Goal: Task Accomplishment & Management: Use online tool/utility

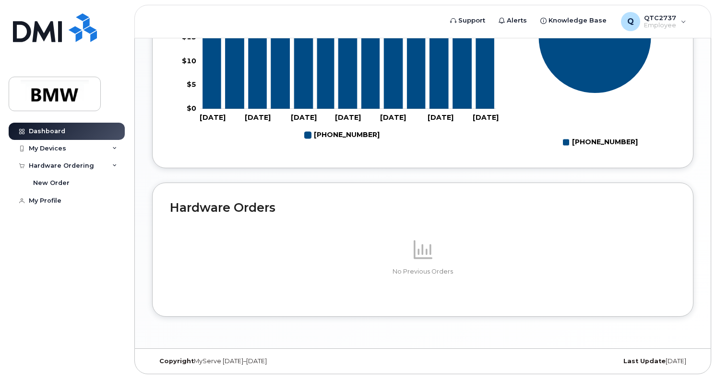
scroll to position [501, 0]
drag, startPoint x: 51, startPoint y: 183, endPoint x: 131, endPoint y: 119, distance: 103.1
click at [51, 183] on div "New Order" at bounding box center [51, 183] width 36 height 9
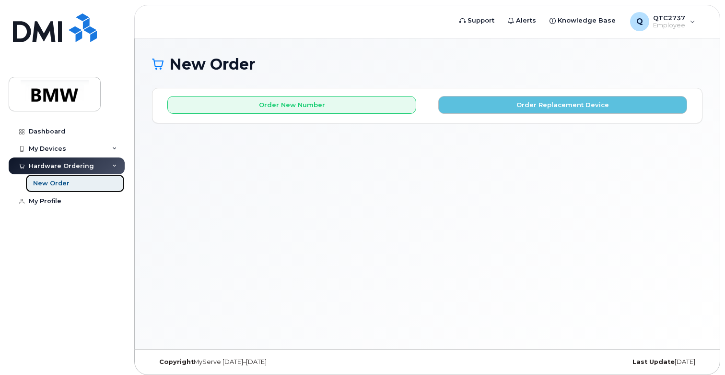
click at [55, 182] on div "New Order" at bounding box center [51, 183] width 36 height 9
click at [54, 148] on div "My Devices" at bounding box center [47, 149] width 37 height 8
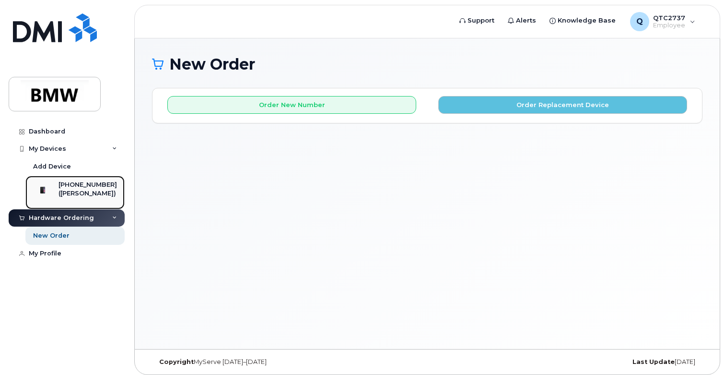
click at [89, 197] on div "([PERSON_NAME])" at bounding box center [88, 193] width 59 height 9
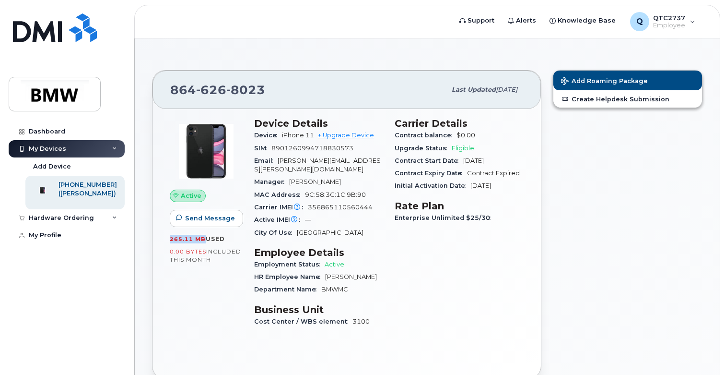
drag, startPoint x: 202, startPoint y: 238, endPoint x: 161, endPoint y: 238, distance: 41.2
click at [161, 238] on div "Active Send Message 265.11 MB  used 0.00 Bytes  included this month Device Deta…" at bounding box center [347, 244] width 389 height 270
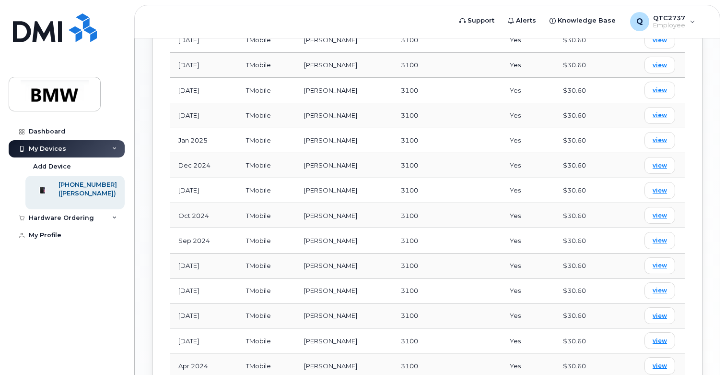
scroll to position [656, 0]
